Goal: Browse casually: Explore the website without a specific task or goal

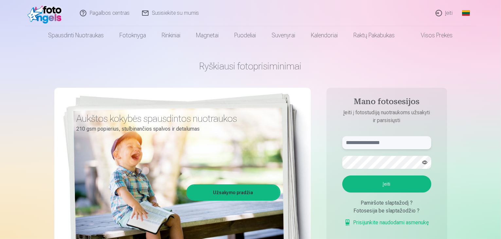
click at [367, 145] on input "text" at bounding box center [386, 142] width 89 height 13
type input "**********"
click at [342, 175] on button "Įeiti" at bounding box center [386, 183] width 89 height 17
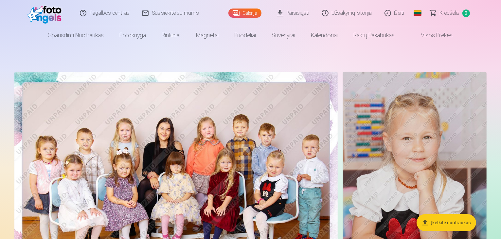
click at [250, 137] on img at bounding box center [175, 180] width 323 height 216
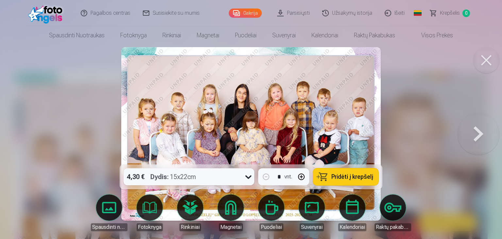
click at [416, 151] on div at bounding box center [251, 119] width 502 height 239
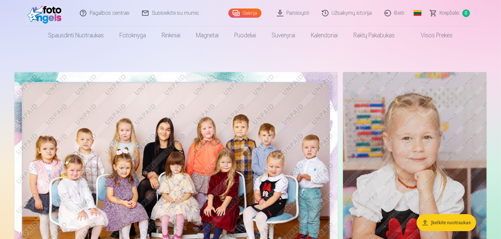
click at [245, 176] on img at bounding box center [175, 180] width 323 height 216
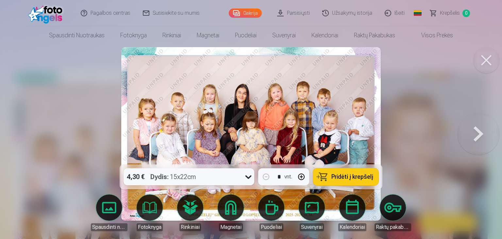
click at [480, 135] on button at bounding box center [479, 134] width 42 height 48
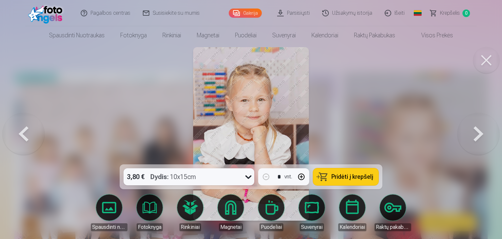
click at [480, 135] on button at bounding box center [479, 134] width 42 height 48
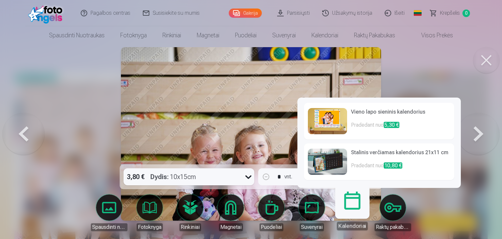
click at [345, 212] on link "Kalendoriai" at bounding box center [352, 210] width 40 height 40
click at [353, 206] on link "Kalendoriai" at bounding box center [352, 210] width 40 height 40
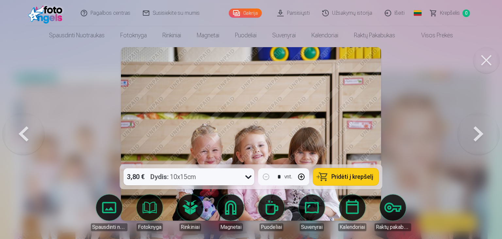
click at [494, 61] on button at bounding box center [487, 60] width 26 height 26
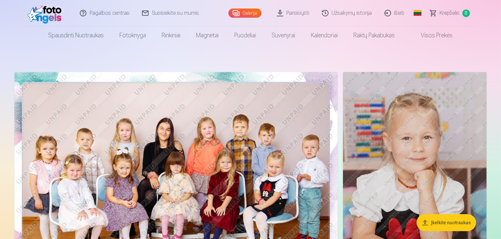
drag, startPoint x: 488, startPoint y: 6, endPoint x: 489, endPoint y: 20, distance: 14.4
click at [489, 20] on header "Pagalbos centras Susisiekite su mumis Galerija Parsisiųsti Užsakymų istorija Iš…" at bounding box center [250, 22] width 501 height 44
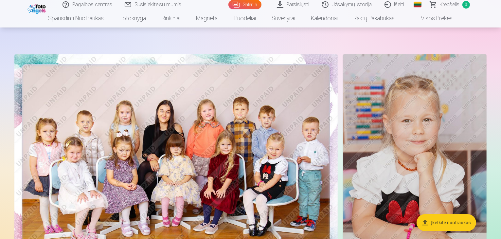
scroll to position [26, 0]
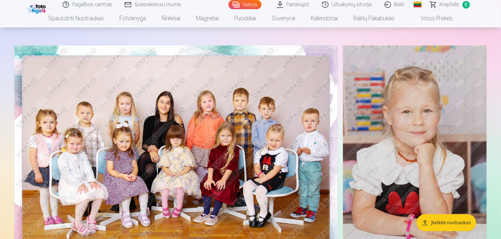
click at [397, 148] on img at bounding box center [415, 153] width 144 height 216
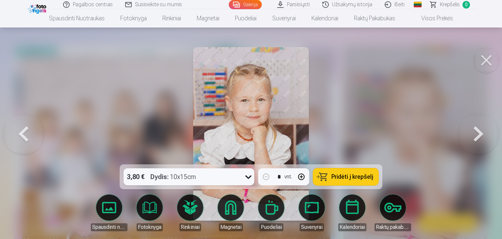
click at [480, 133] on button at bounding box center [479, 134] width 42 height 48
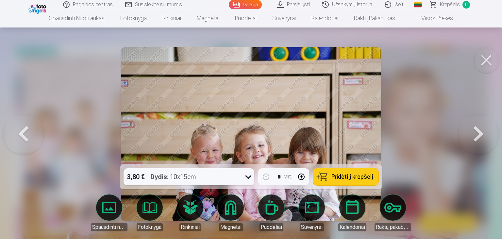
click at [480, 133] on button at bounding box center [479, 134] width 42 height 48
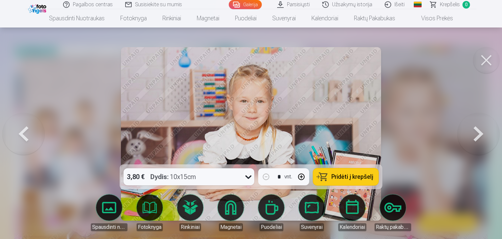
click at [480, 133] on button at bounding box center [479, 134] width 42 height 48
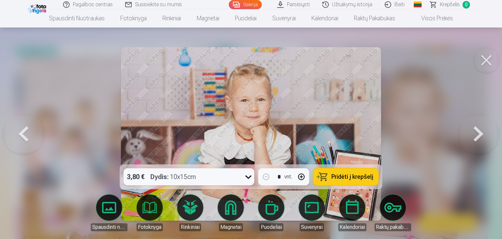
click at [478, 135] on button at bounding box center [479, 134] width 42 height 48
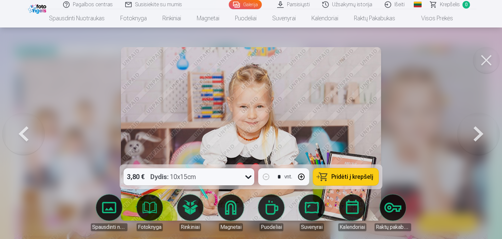
click at [478, 135] on button at bounding box center [479, 134] width 42 height 48
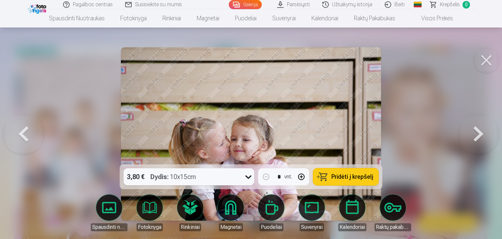
click at [478, 135] on button at bounding box center [479, 134] width 42 height 48
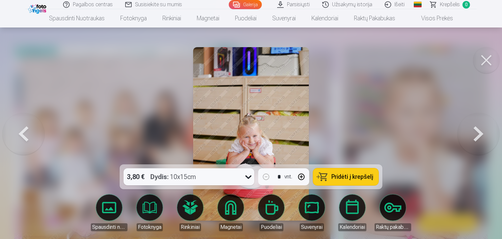
click at [480, 138] on button at bounding box center [479, 134] width 42 height 48
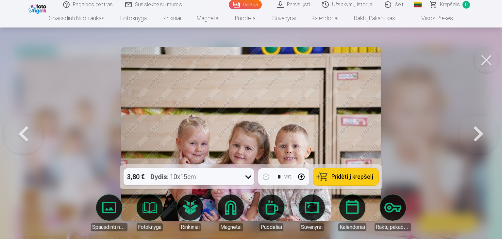
click at [480, 138] on button at bounding box center [479, 134] width 42 height 48
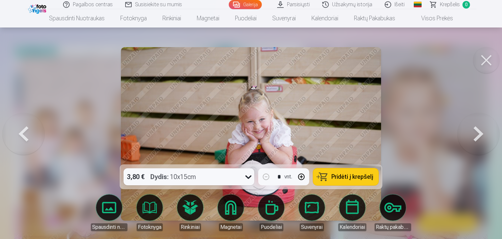
click at [480, 138] on button at bounding box center [479, 134] width 42 height 48
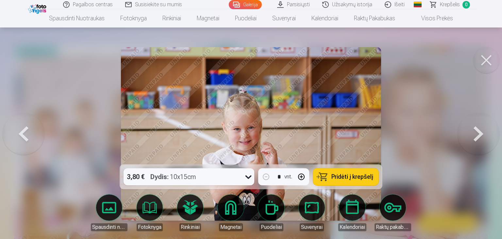
click at [480, 138] on button at bounding box center [479, 134] width 42 height 48
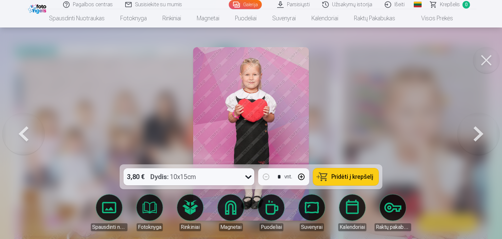
click at [480, 138] on button at bounding box center [479, 134] width 42 height 48
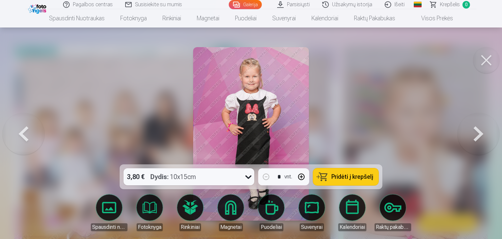
click at [480, 138] on button at bounding box center [479, 134] width 42 height 48
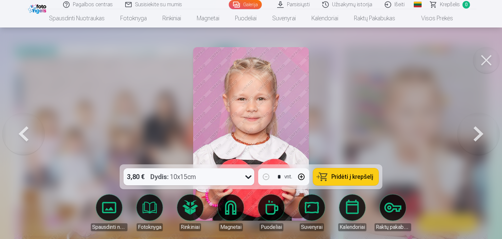
click at [480, 138] on button at bounding box center [479, 134] width 42 height 48
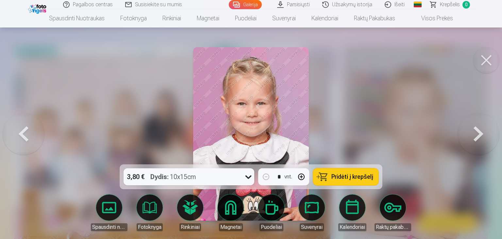
click at [480, 138] on button at bounding box center [479, 134] width 42 height 48
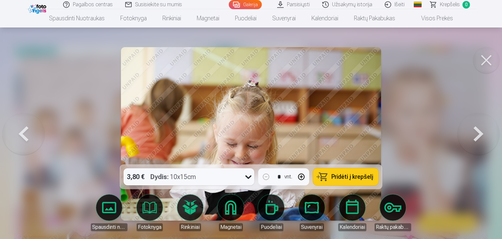
click at [480, 138] on button at bounding box center [479, 134] width 42 height 48
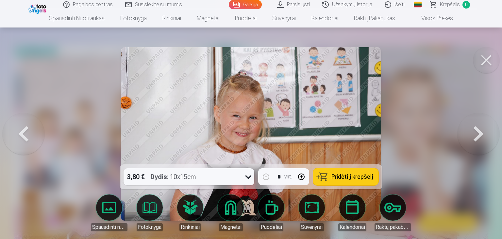
click at [480, 138] on button at bounding box center [479, 134] width 42 height 48
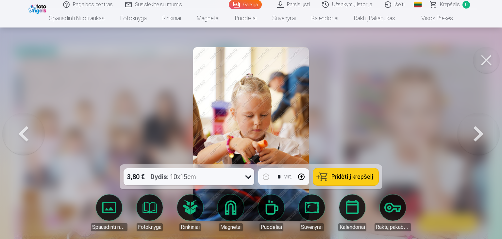
click at [480, 138] on button at bounding box center [479, 134] width 42 height 48
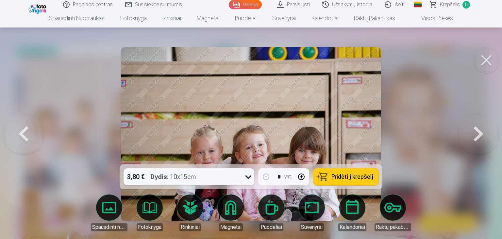
click at [480, 138] on button at bounding box center [479, 134] width 42 height 48
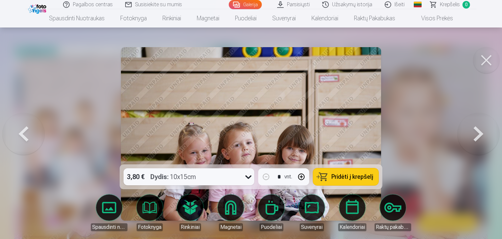
click at [480, 138] on button at bounding box center [479, 134] width 42 height 48
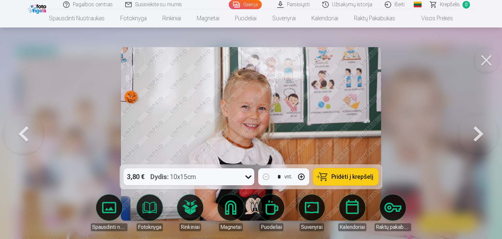
click at [480, 138] on button at bounding box center [479, 134] width 42 height 48
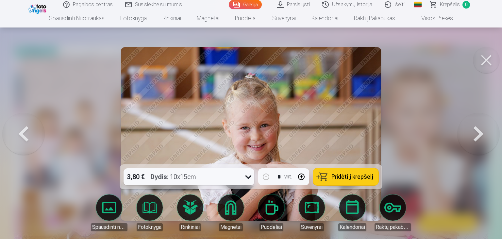
click at [480, 138] on button at bounding box center [479, 134] width 42 height 48
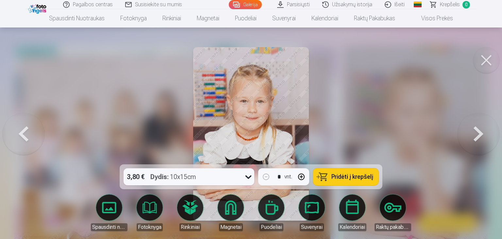
click at [480, 138] on button at bounding box center [479, 134] width 42 height 48
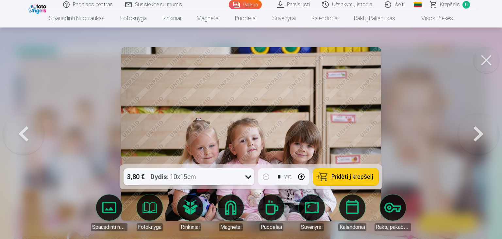
click at [480, 138] on button at bounding box center [479, 134] width 42 height 48
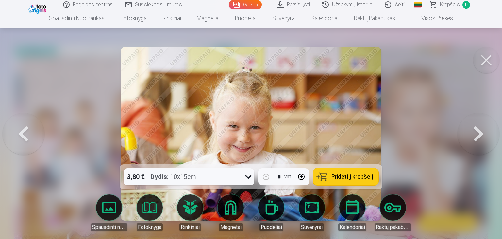
click at [480, 138] on button at bounding box center [479, 134] width 42 height 48
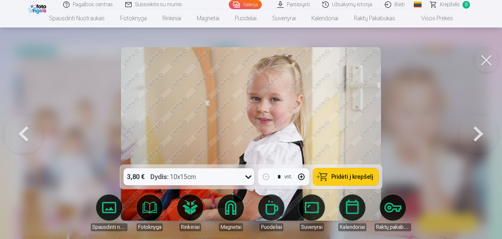
click at [480, 138] on button at bounding box center [479, 134] width 42 height 48
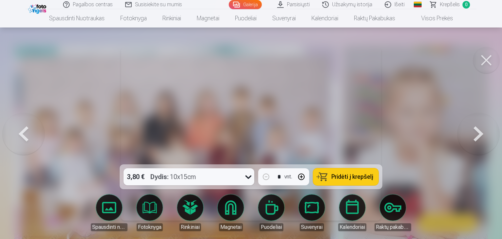
click at [480, 138] on button at bounding box center [479, 134] width 42 height 48
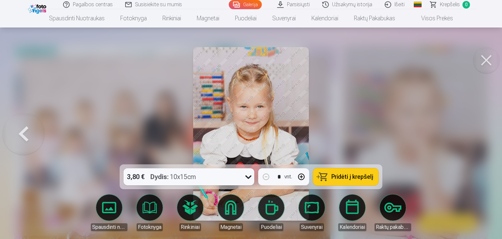
click at [480, 138] on div at bounding box center [251, 119] width 502 height 239
